Goal: Obtain resource: Obtain resource

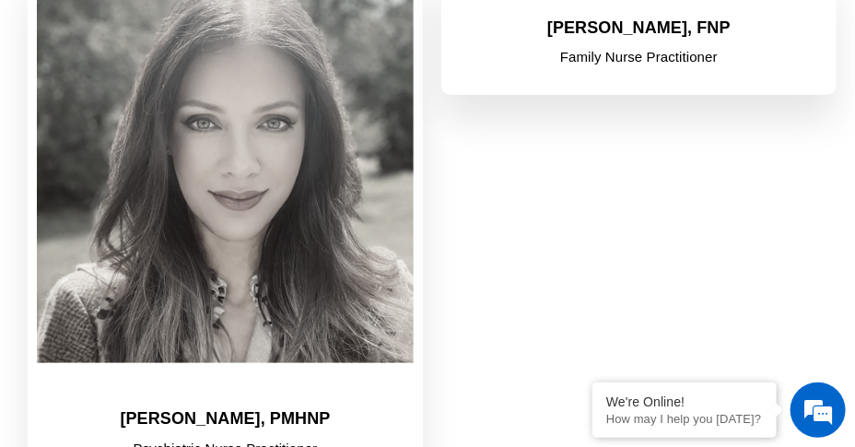
scroll to position [2248, 0]
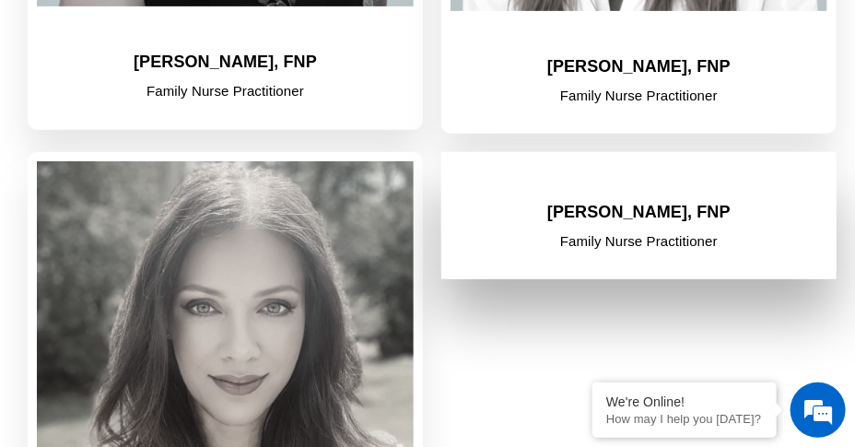
click at [654, 203] on h2 "[PERSON_NAME], FNP" at bounding box center [639, 213] width 377 height 20
drag, startPoint x: 539, startPoint y: 176, endPoint x: 550, endPoint y: 168, distance: 13.8
click at [542, 174] on div "[PERSON_NAME], FNP Family Nurse Practitioner" at bounding box center [638, 215] width 395 height 127
click at [660, 203] on h2 "[PERSON_NAME], FNP" at bounding box center [639, 213] width 377 height 20
click at [632, 231] on p "Family Nurse Practitioner" at bounding box center [639, 241] width 377 height 20
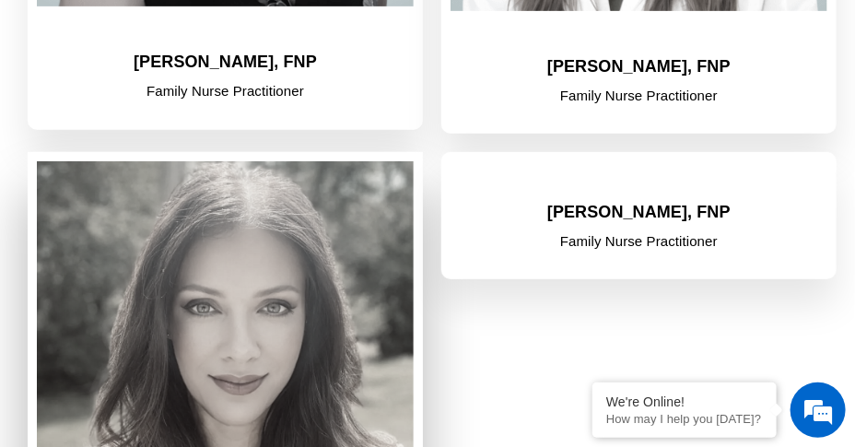
click at [356, 226] on img at bounding box center [225, 354] width 377 height 386
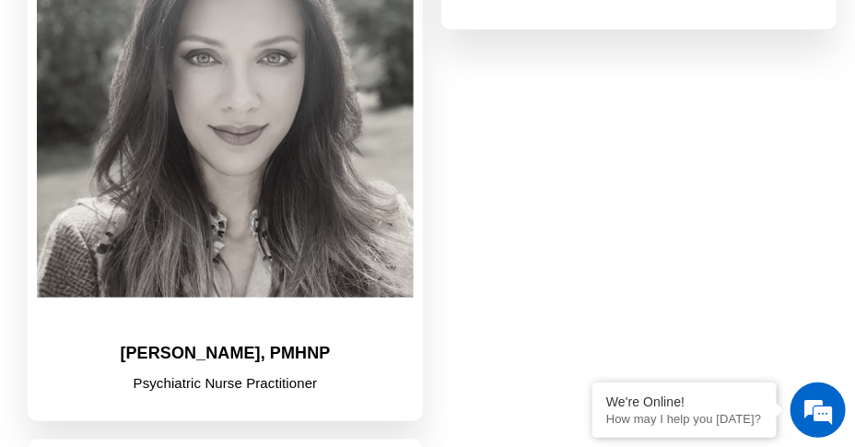
scroll to position [2432, 0]
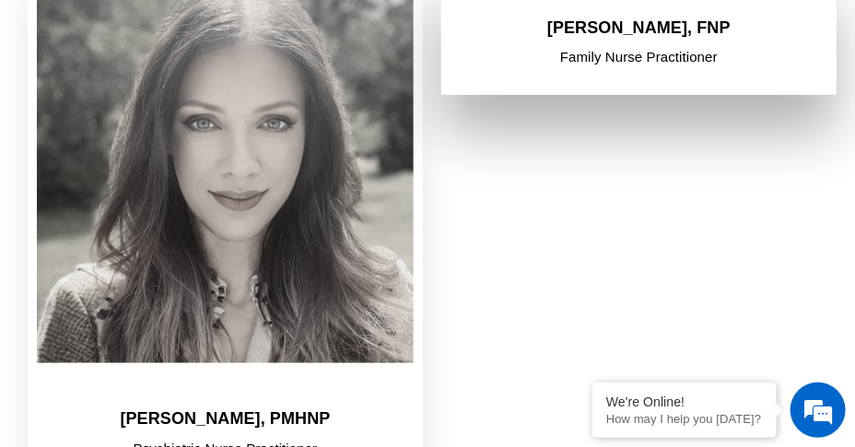
click at [665, 47] on p "Family Nurse Practitioner" at bounding box center [639, 57] width 377 height 20
click at [662, 46] on div "[PERSON_NAME], FNP Family Nurse Practitioner" at bounding box center [639, 52] width 377 height 68
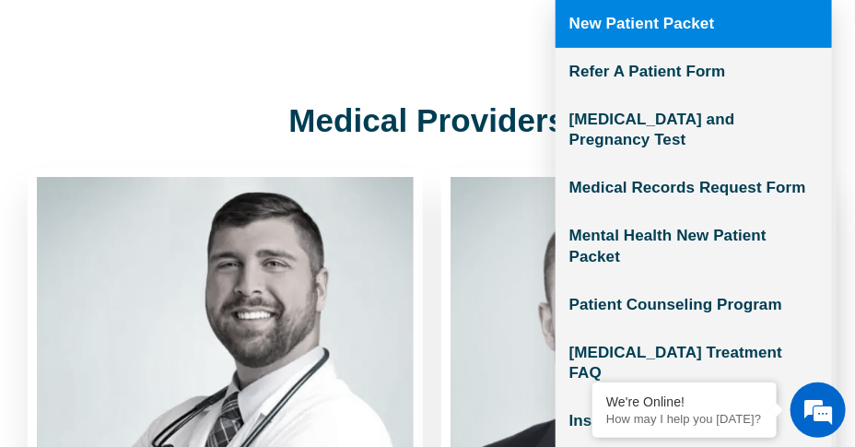
scroll to position [184, 0]
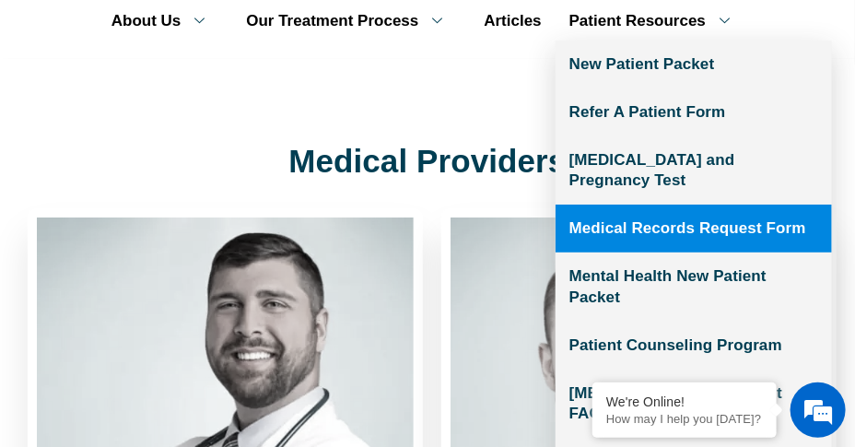
click at [657, 205] on link "Medical Records Request Form" at bounding box center [694, 229] width 276 height 48
